Goal: Information Seeking & Learning: Learn about a topic

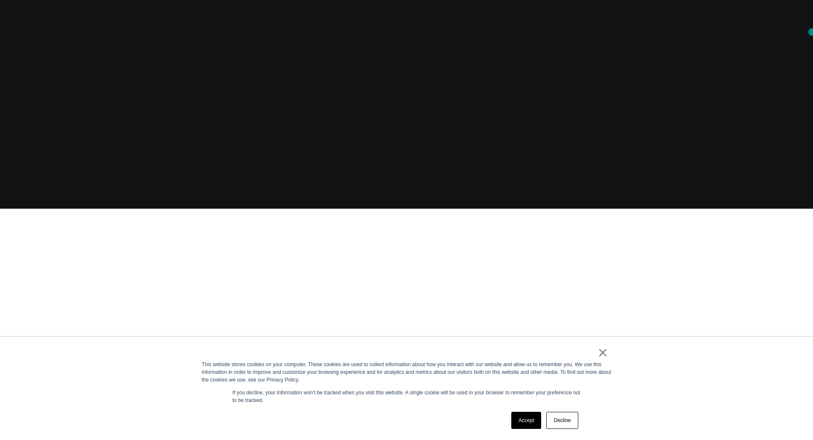
scroll to position [269, 0]
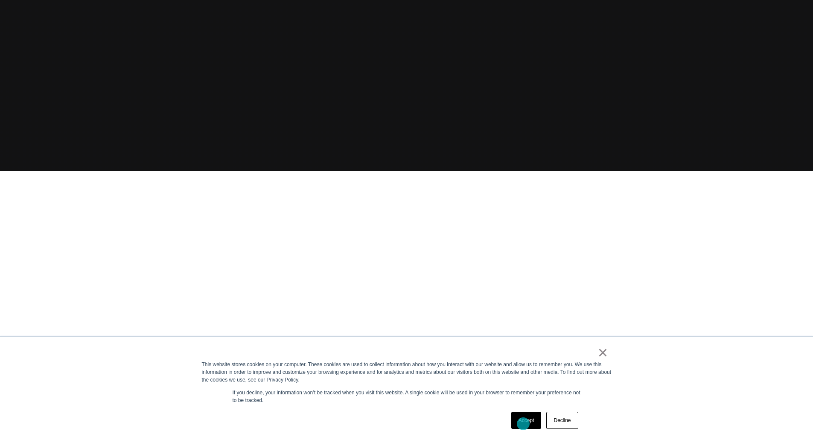
click at [523, 424] on link "Accept" at bounding box center [526, 420] width 30 height 17
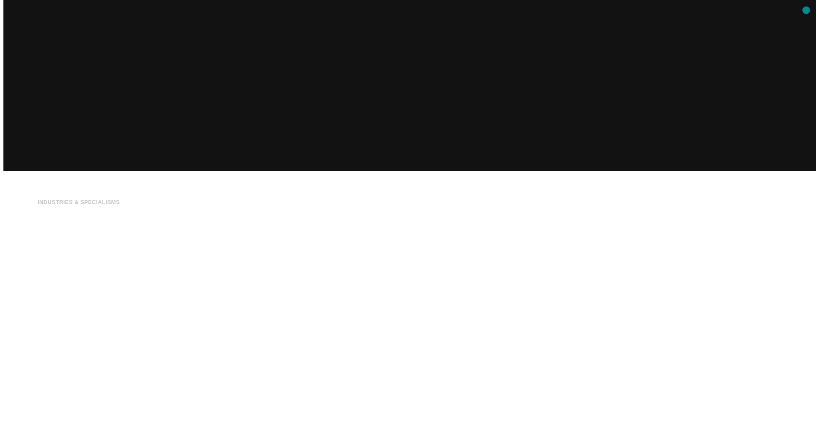
scroll to position [0, 0]
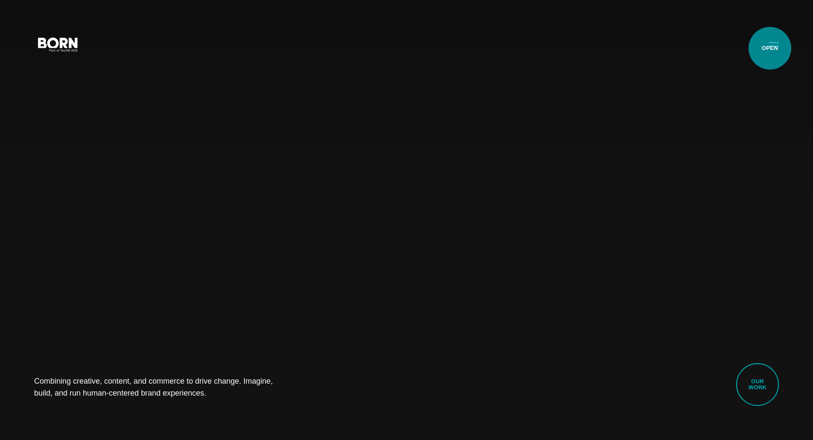
click at [770, 48] on button "Primary Menu" at bounding box center [773, 44] width 20 height 18
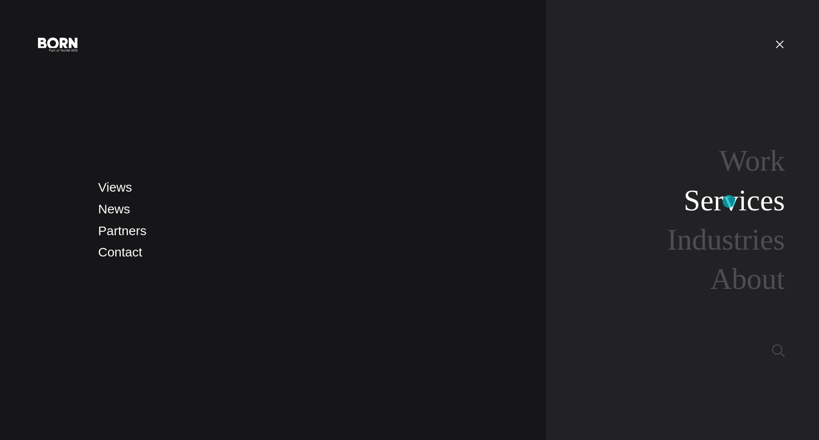
click at [729, 201] on link "Services" at bounding box center [734, 200] width 101 height 33
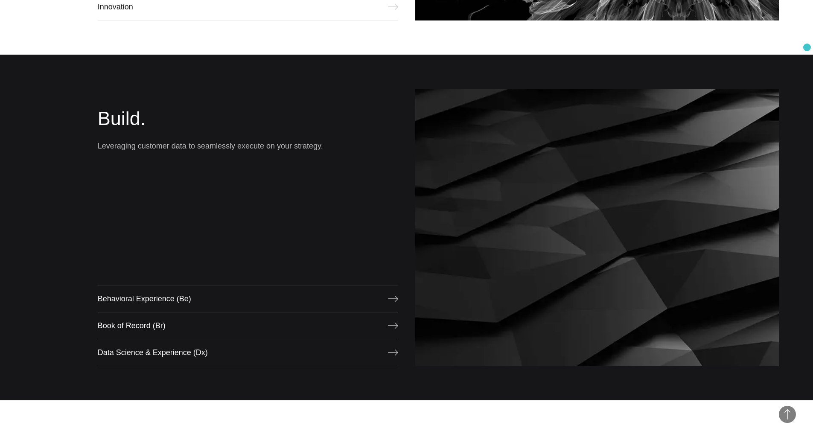
scroll to position [738, 0]
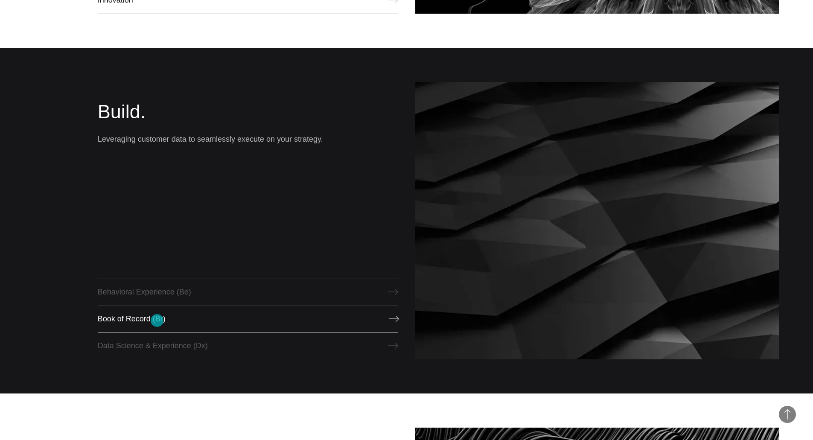
click at [157, 321] on link "Book of Record (Br)" at bounding box center [248, 318] width 300 height 27
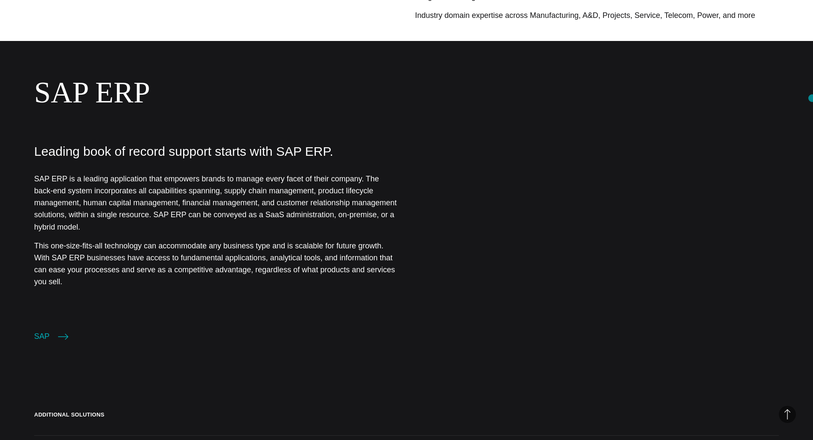
scroll to position [1343, 0]
